Goal: Complete application form

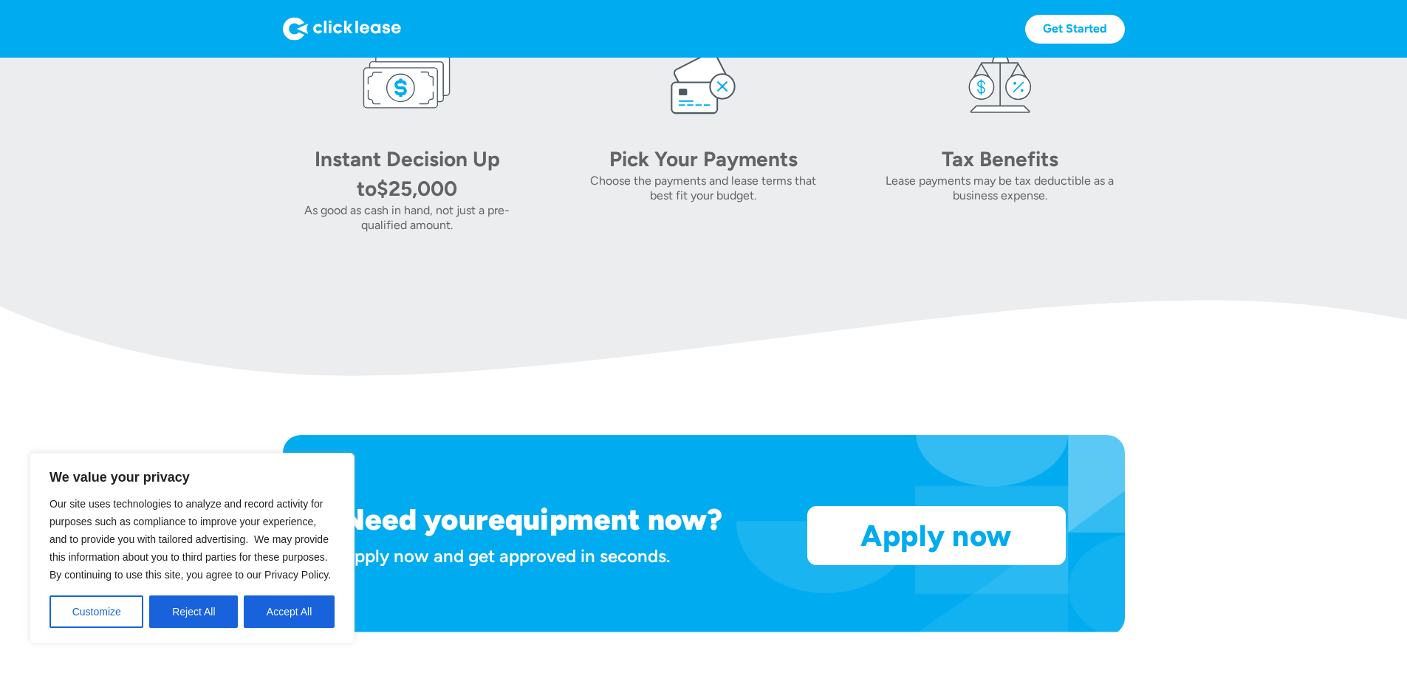
scroll to position [960, 0]
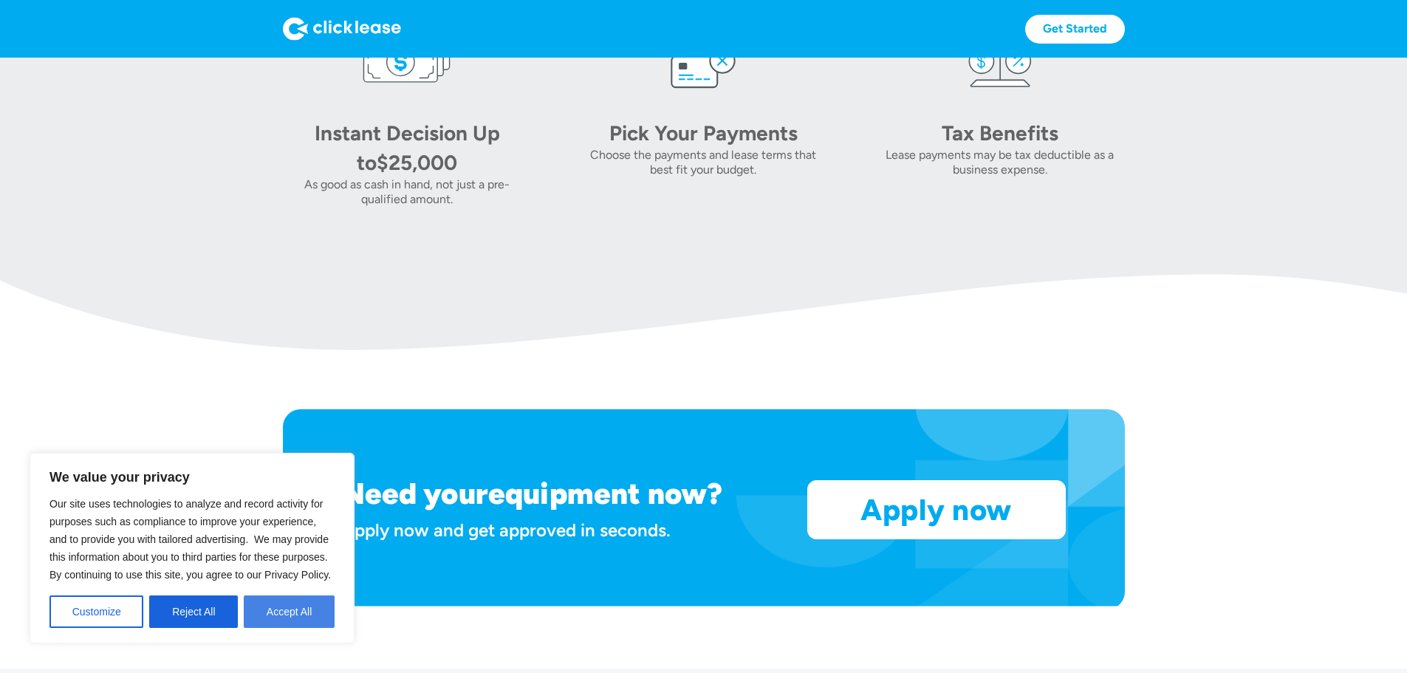
click at [293, 602] on button "Accept All" at bounding box center [289, 611] width 91 height 32
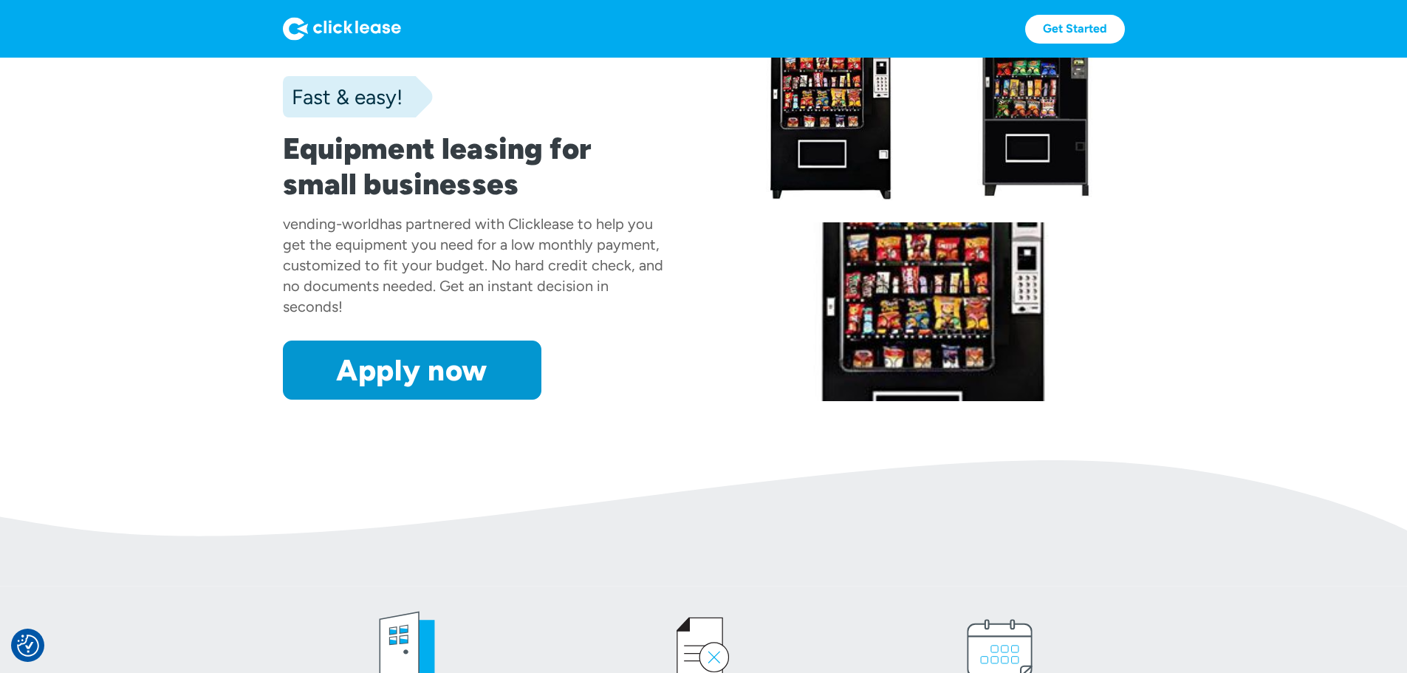
scroll to position [0, 0]
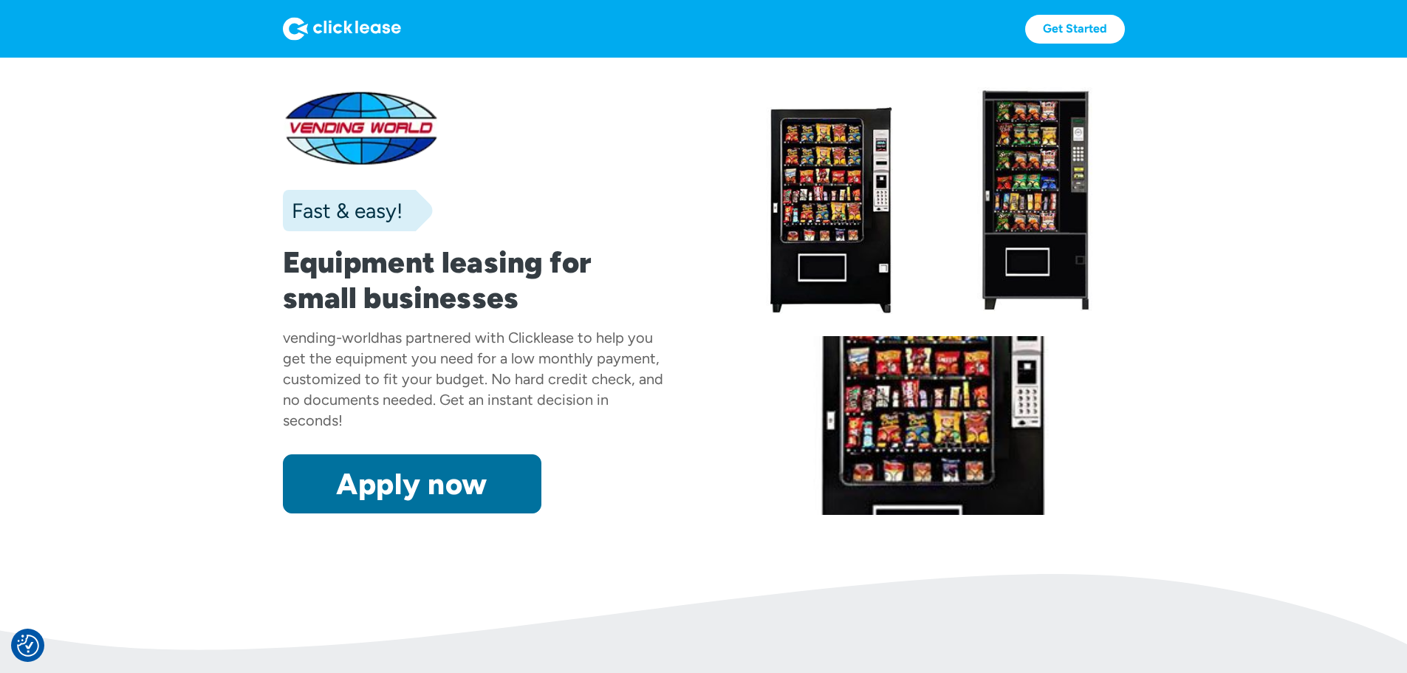
click at [357, 513] on link "Apply now" at bounding box center [412, 483] width 258 height 59
